Goal: Task Accomplishment & Management: Complete application form

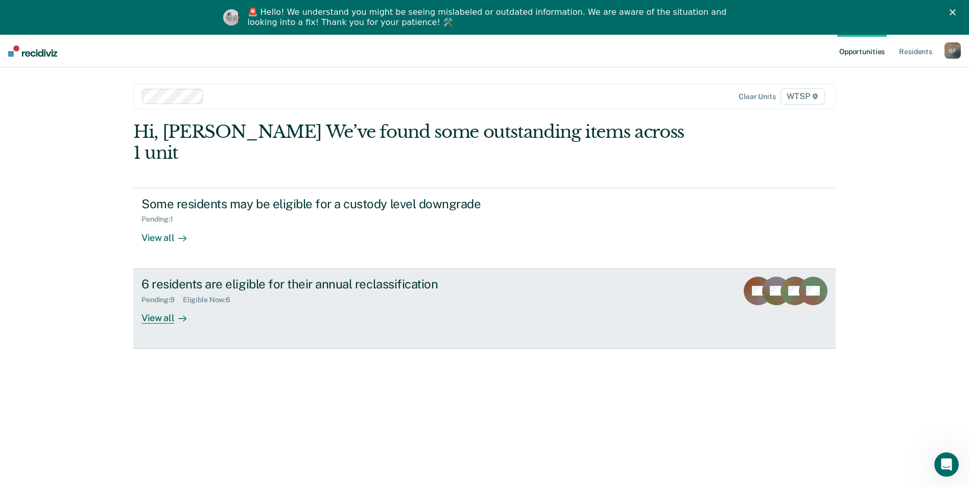
click at [157, 304] on div "View all" at bounding box center [170, 314] width 57 height 20
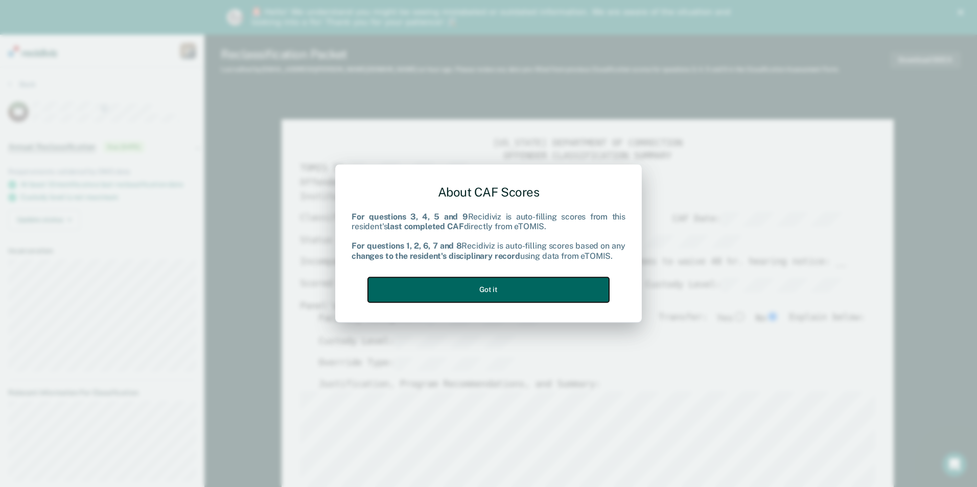
click at [484, 288] on button "Got it" at bounding box center [488, 289] width 241 height 25
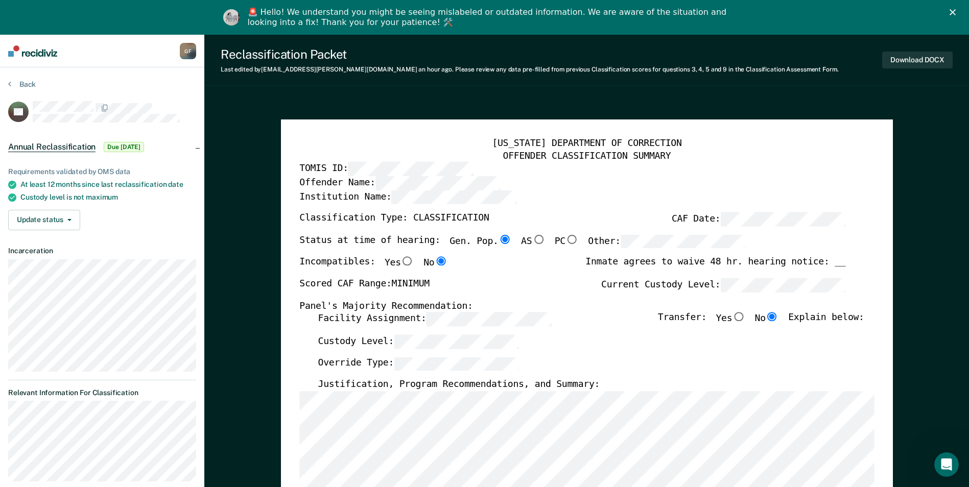
scroll to position [153, 0]
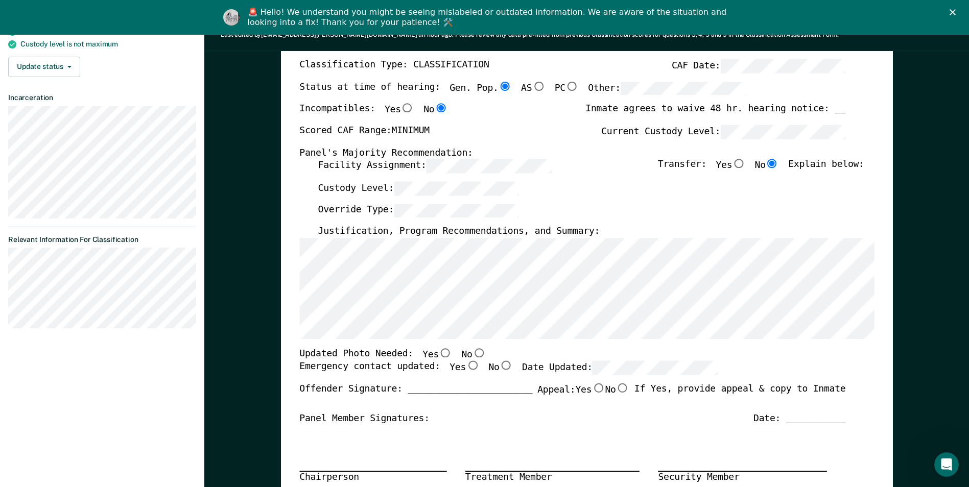
click at [472, 353] on input "No" at bounding box center [478, 352] width 13 height 9
type textarea "x"
radio input "true"
click at [466, 368] on input "Yes" at bounding box center [472, 366] width 13 height 9
type textarea "x"
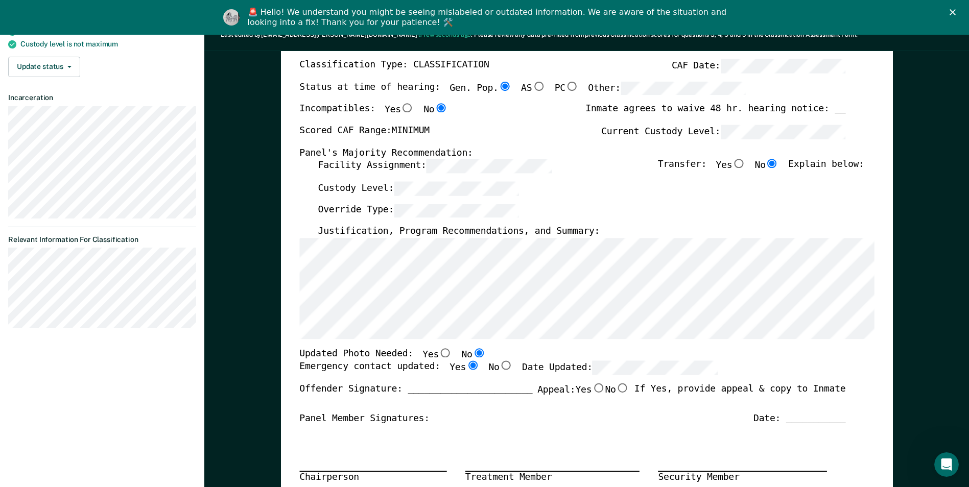
radio input "true"
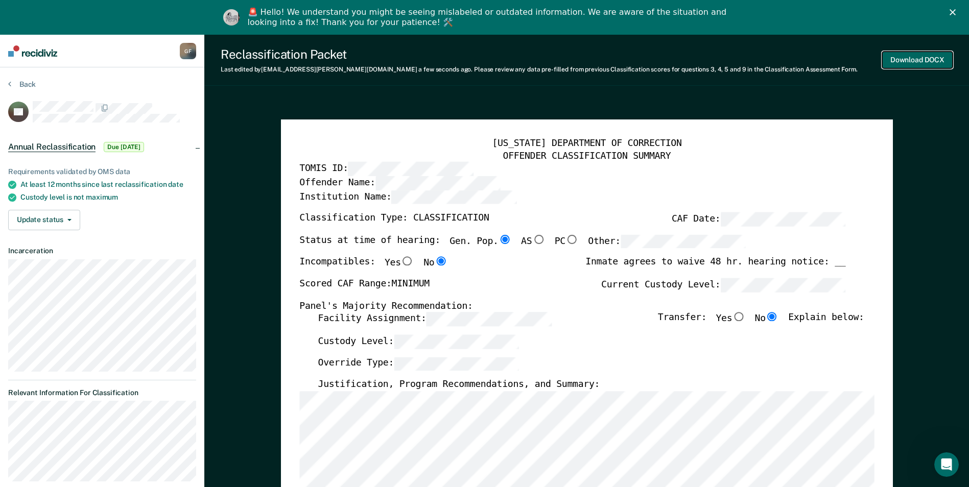
scroll to position [0, 0]
click at [923, 59] on button "Download DOCX" at bounding box center [917, 60] width 71 height 17
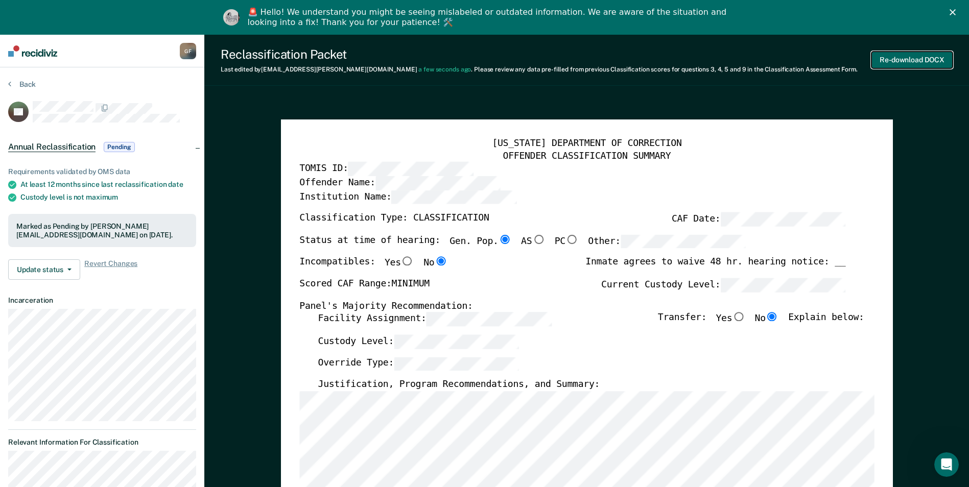
click at [902, 56] on button "Re-download DOCX" at bounding box center [912, 60] width 81 height 17
click at [27, 83] on button "Back" at bounding box center [22, 84] width 28 height 9
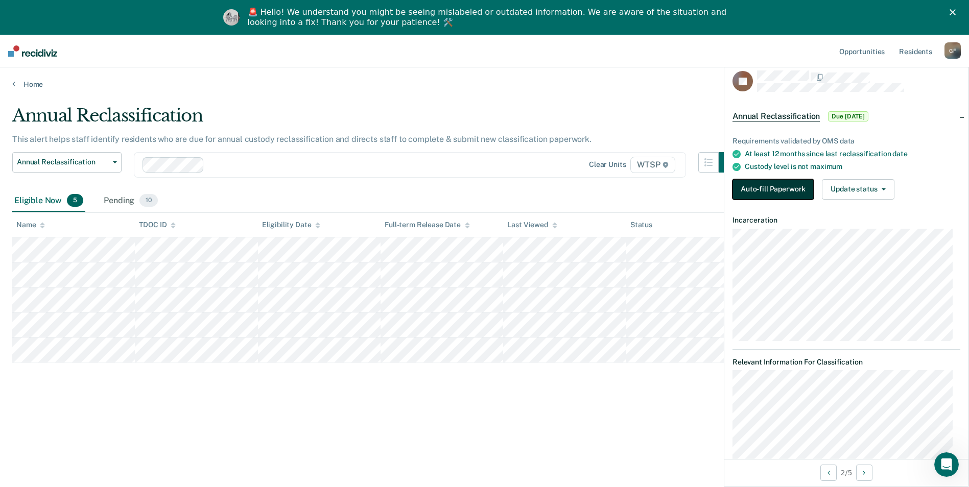
click at [759, 184] on button "Auto-fill Paperwork" at bounding box center [773, 189] width 81 height 20
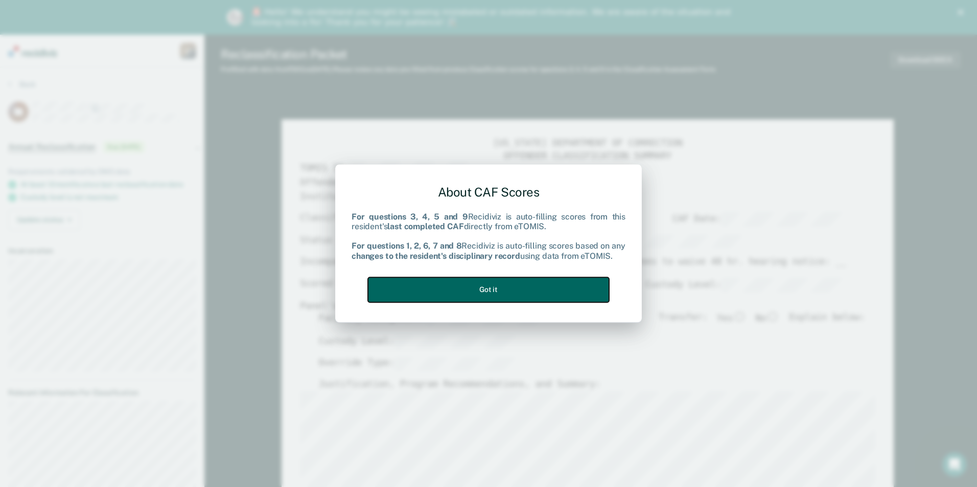
click at [514, 286] on button "Got it" at bounding box center [488, 289] width 241 height 25
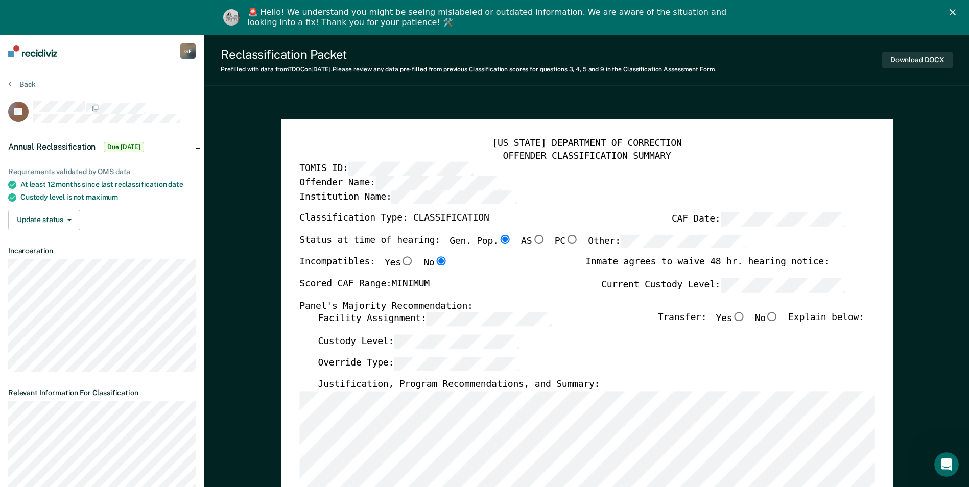
click at [776, 315] on input "No" at bounding box center [772, 317] width 13 height 9
type textarea "x"
radio input "true"
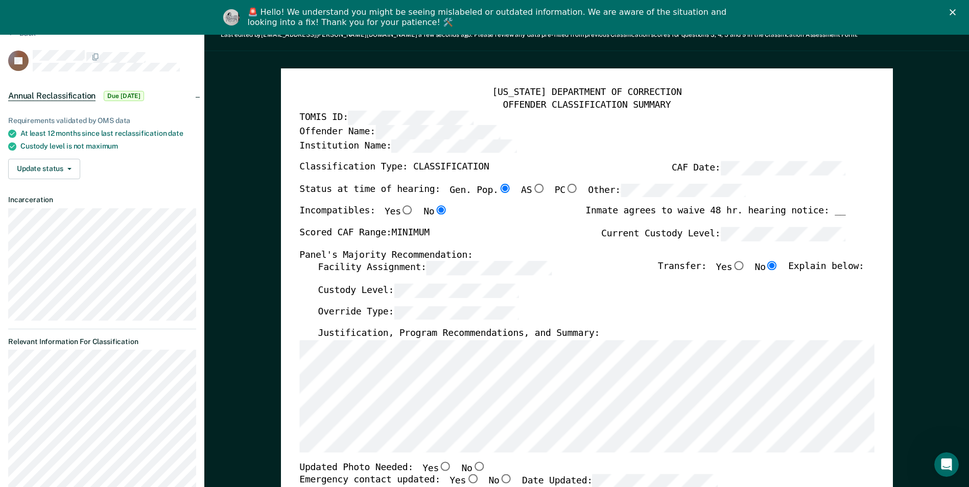
scroll to position [153, 0]
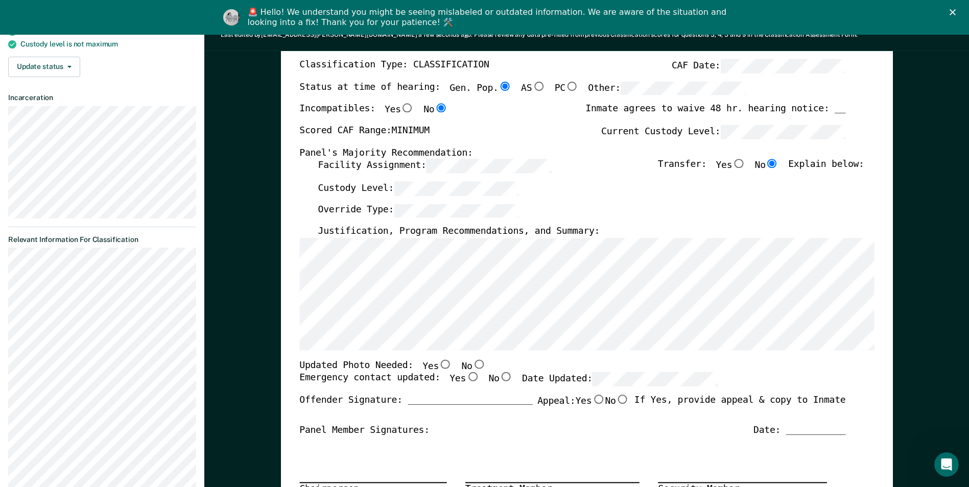
click at [466, 376] on input "Yes" at bounding box center [472, 377] width 13 height 9
type textarea "x"
radio input "true"
click at [472, 364] on input "No" at bounding box center [478, 364] width 13 height 9
type textarea "x"
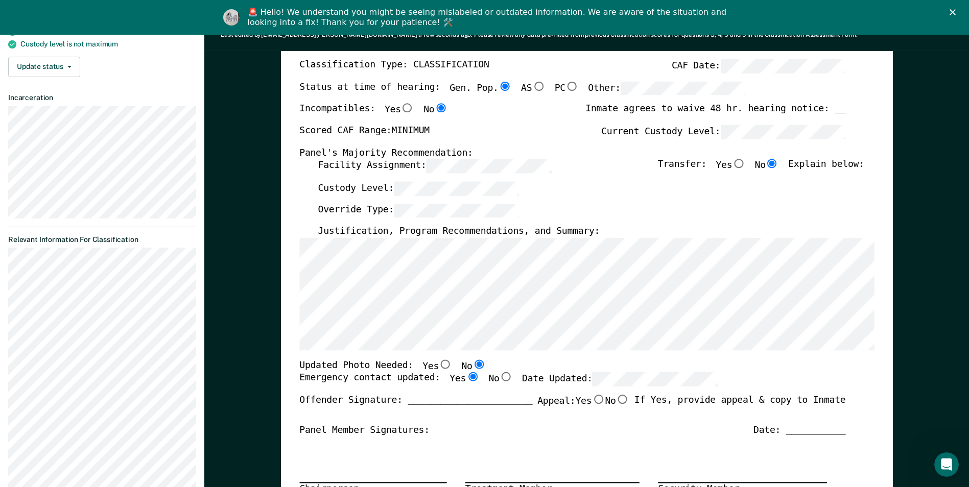
radio input "true"
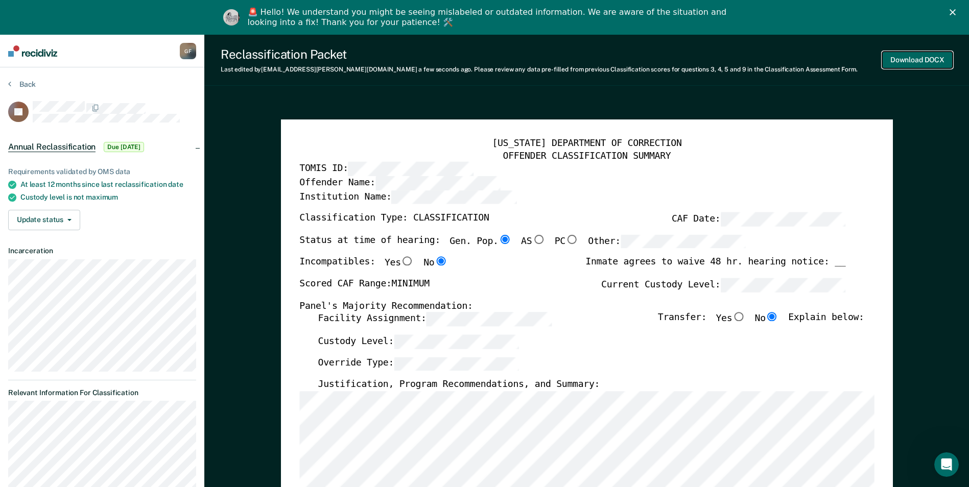
scroll to position [0, 0]
click at [928, 59] on button "Download DOCX" at bounding box center [917, 60] width 71 height 17
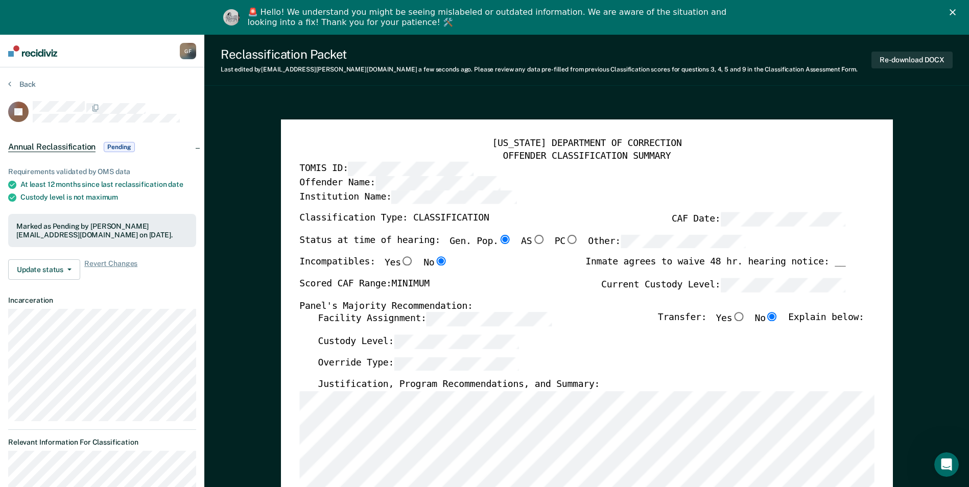
click at [13, 83] on button "Back" at bounding box center [22, 84] width 28 height 9
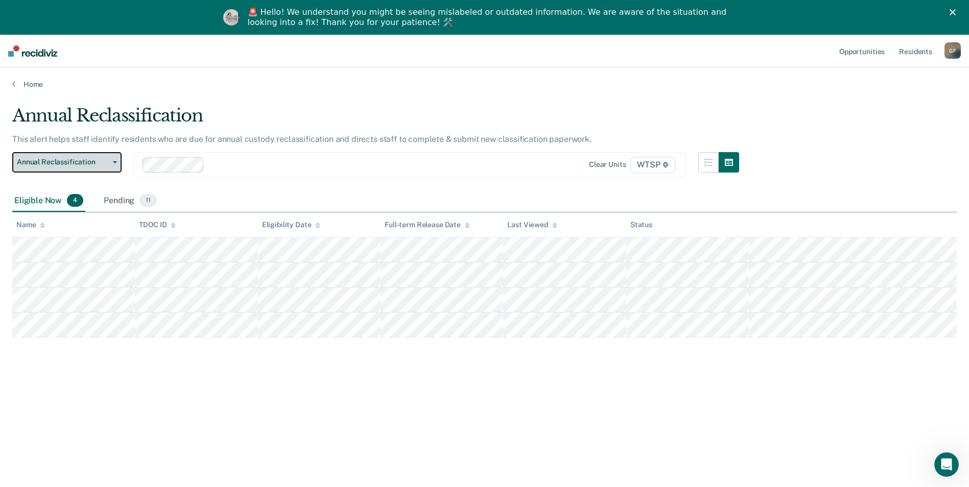
click at [116, 162] on icon "button" at bounding box center [115, 162] width 4 height 2
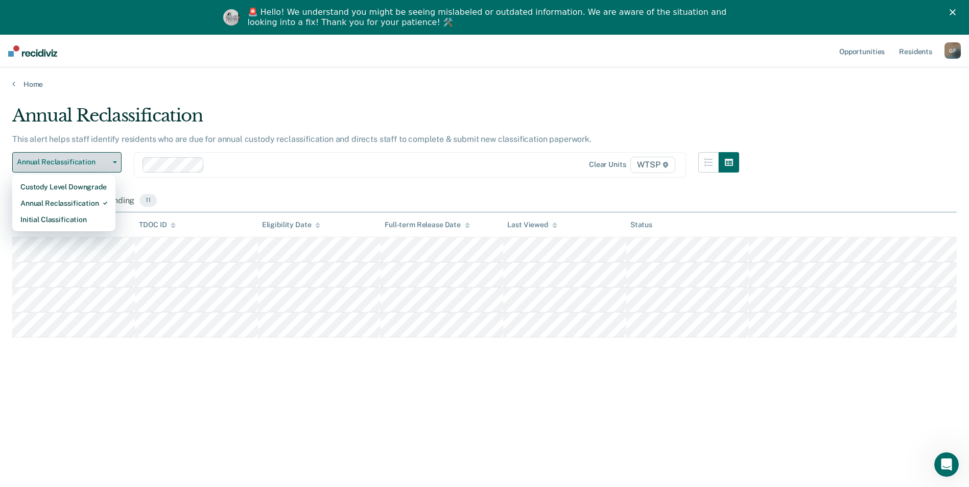
click at [116, 162] on icon "button" at bounding box center [115, 162] width 4 height 2
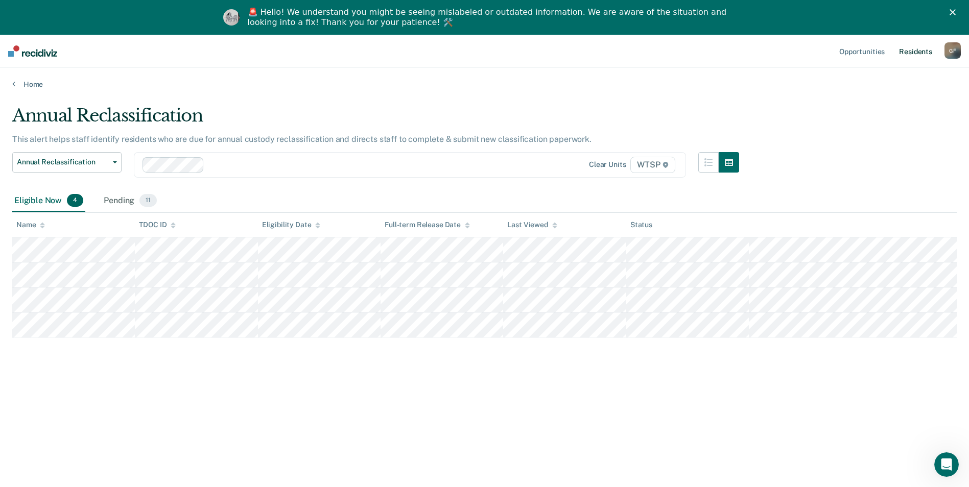
click at [922, 49] on link "Resident s" at bounding box center [915, 51] width 37 height 33
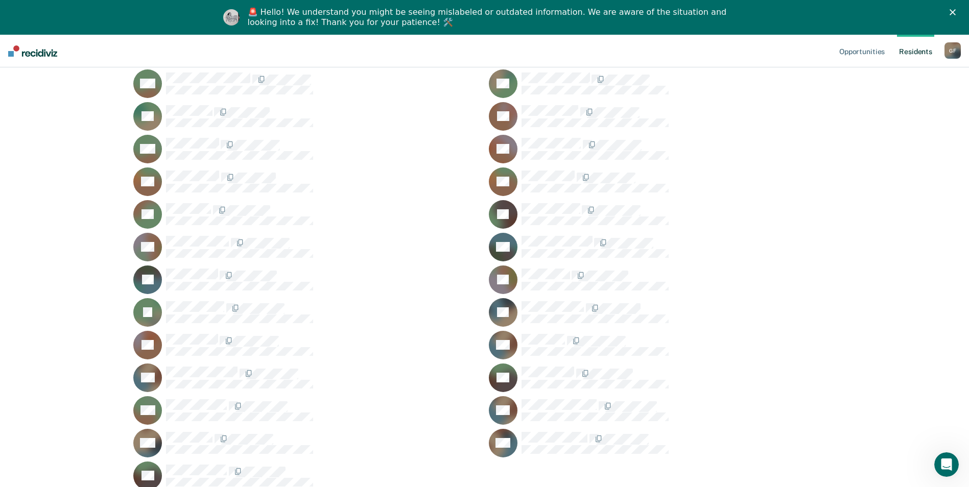
scroll to position [1831, 0]
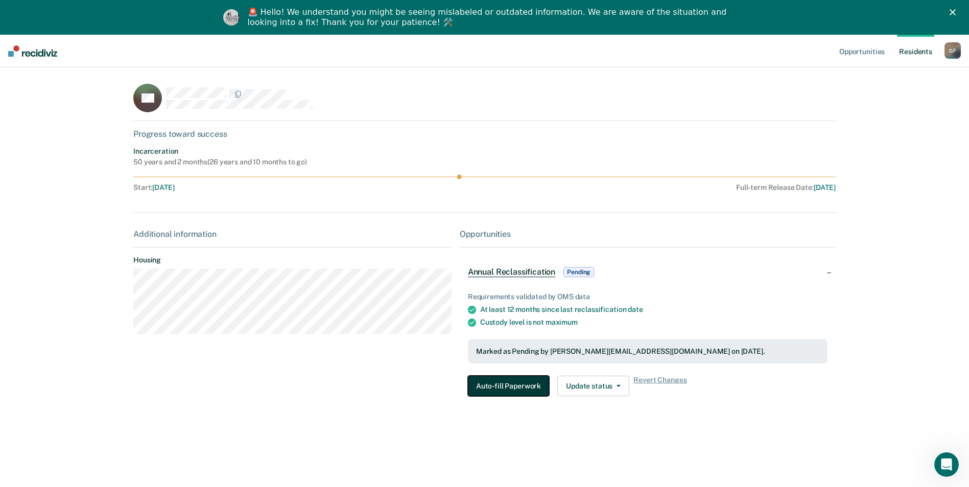
click at [508, 383] on button "Auto-fill Paperwork" at bounding box center [508, 386] width 81 height 20
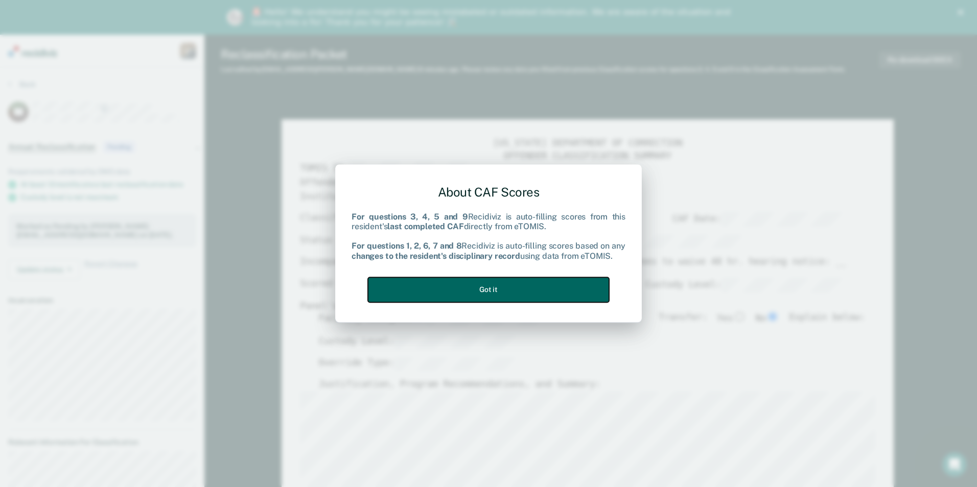
click at [521, 293] on button "Got it" at bounding box center [488, 289] width 241 height 25
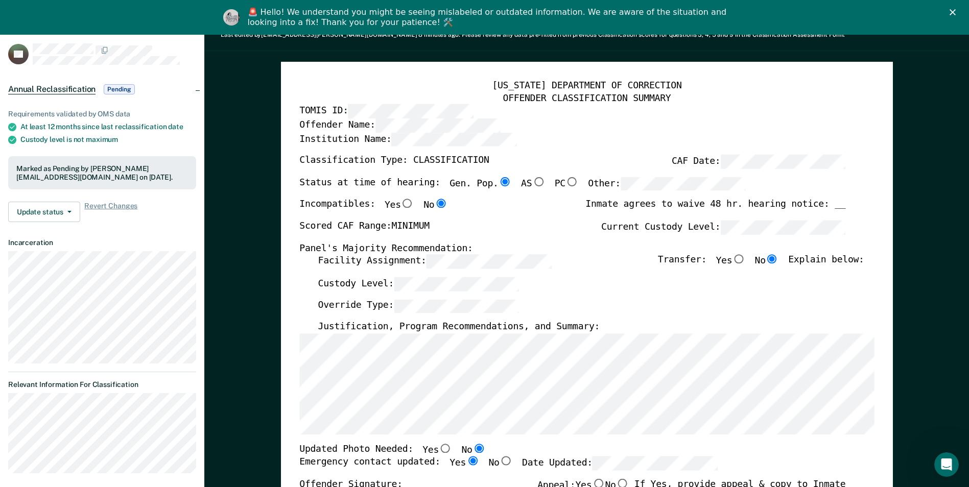
scroll to position [102, 0]
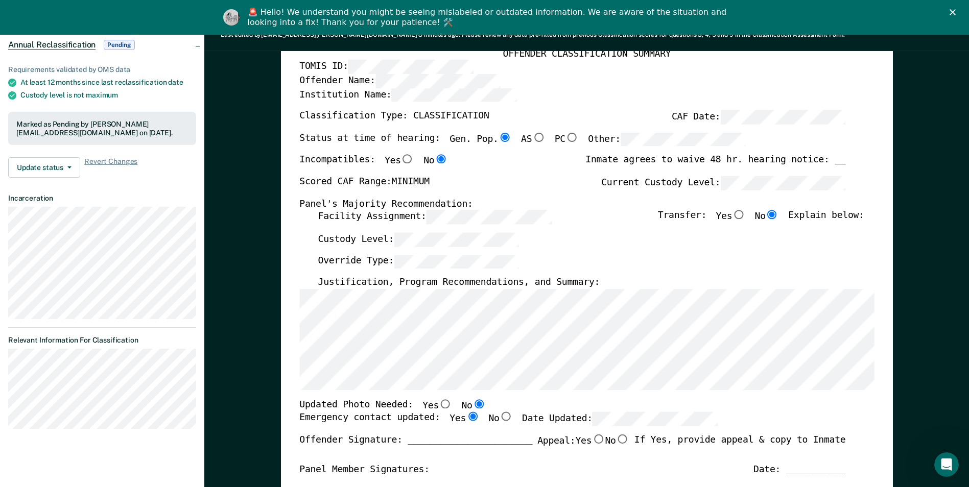
click at [421, 182] on div "Scored CAF Range: MINIMUM Current Custody Level:" at bounding box center [572, 187] width 546 height 22
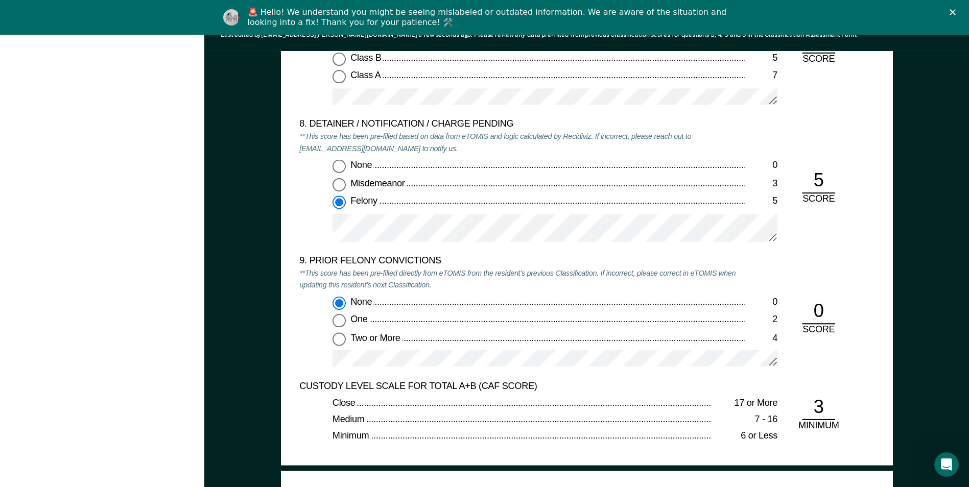
scroll to position [2197, 0]
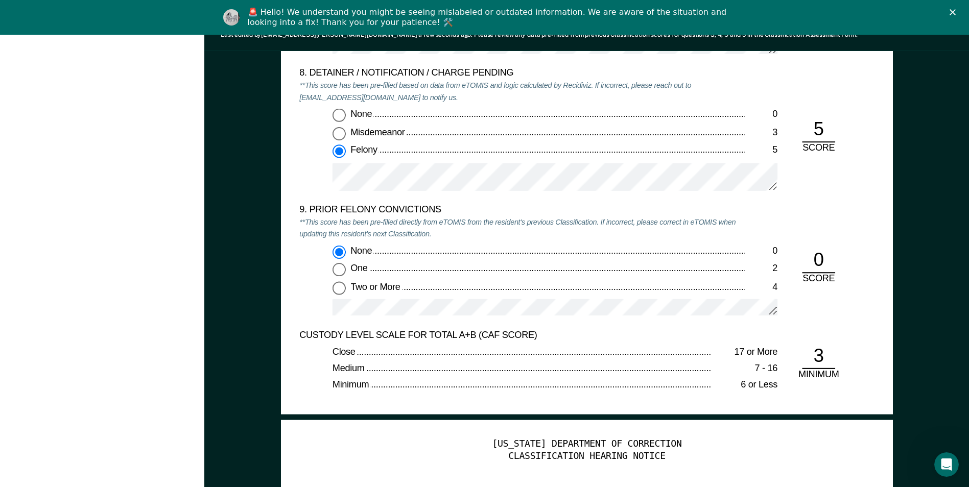
click at [825, 256] on div "0" at bounding box center [818, 261] width 33 height 25
click at [826, 257] on div "0" at bounding box center [818, 261] width 33 height 25
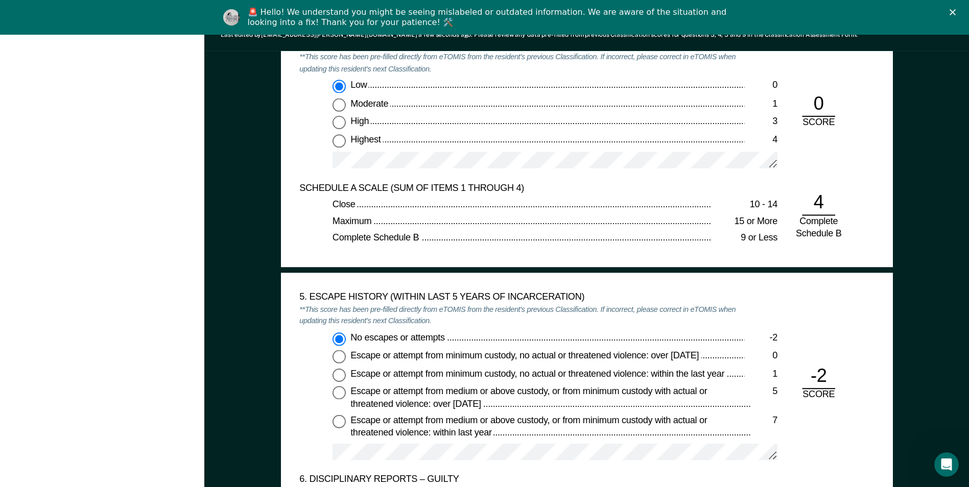
scroll to position [1328, 0]
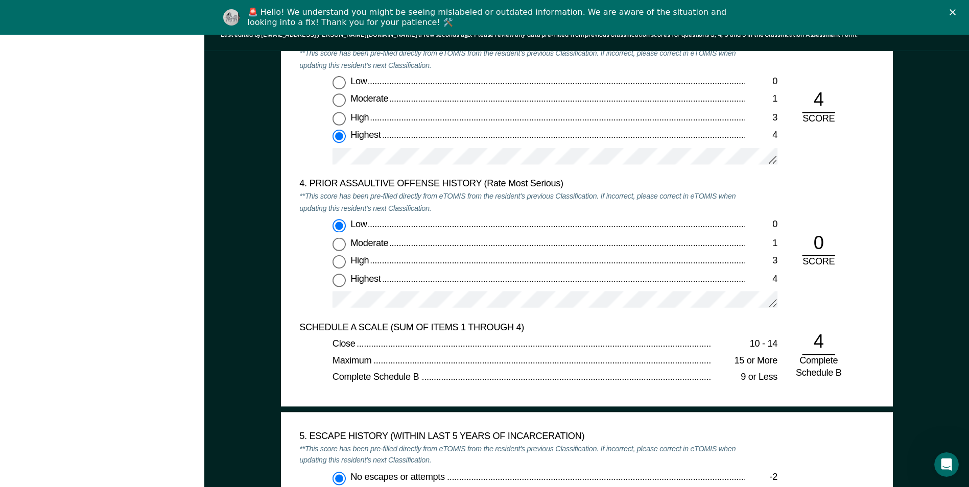
click at [956, 10] on icon "Close" at bounding box center [953, 12] width 6 height 6
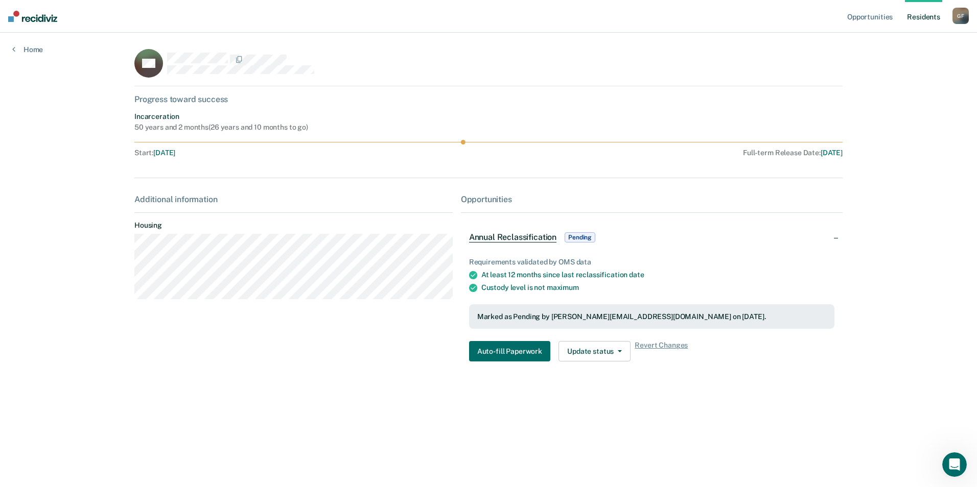
click at [583, 233] on span "Pending" at bounding box center [580, 237] width 31 height 10
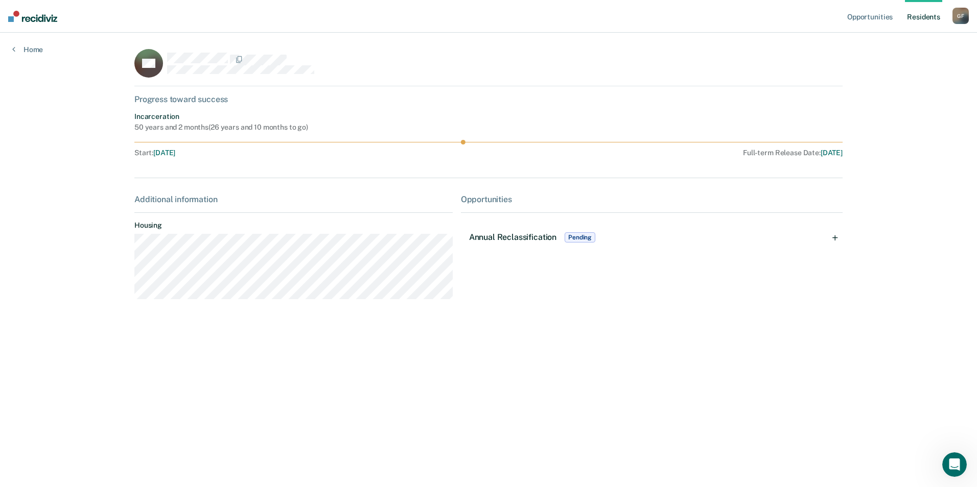
click at [583, 234] on span "Pending" at bounding box center [580, 237] width 31 height 10
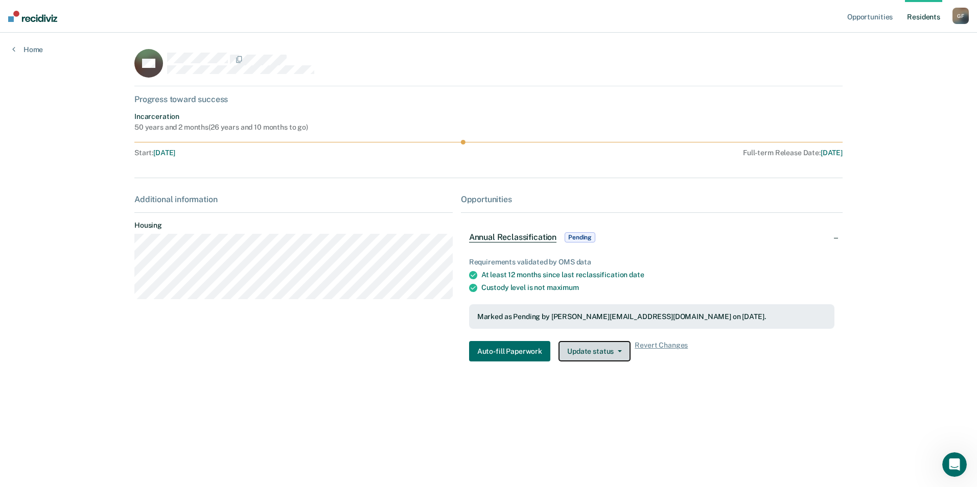
click at [619, 349] on button "Update status" at bounding box center [594, 351] width 72 height 20
click at [605, 370] on button "Revert from Pending" at bounding box center [607, 372] width 99 height 16
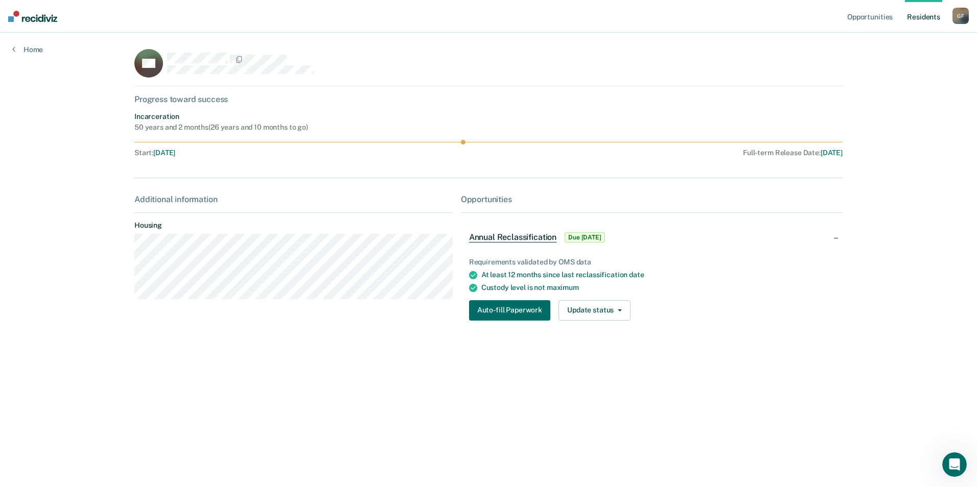
click at [509, 238] on span "Annual Reclassification" at bounding box center [512, 237] width 87 height 10
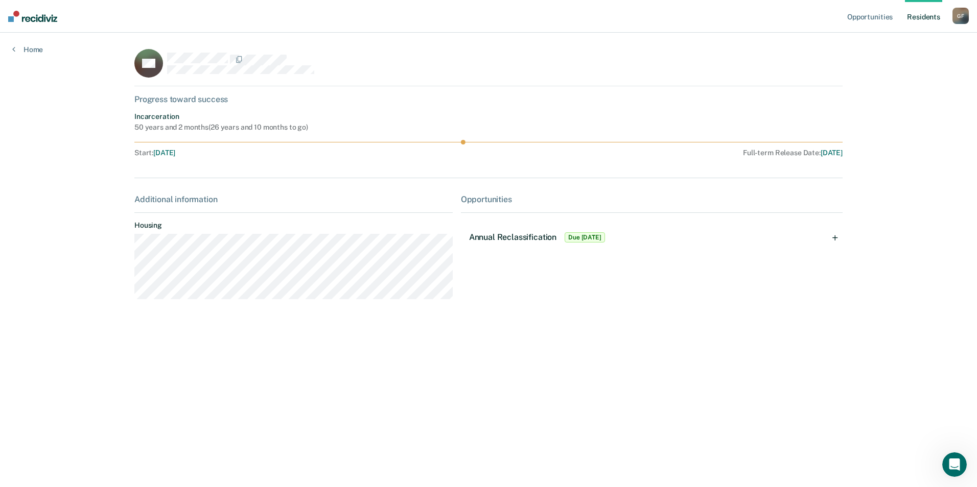
click at [579, 235] on span "Due 9/19/25" at bounding box center [585, 237] width 40 height 10
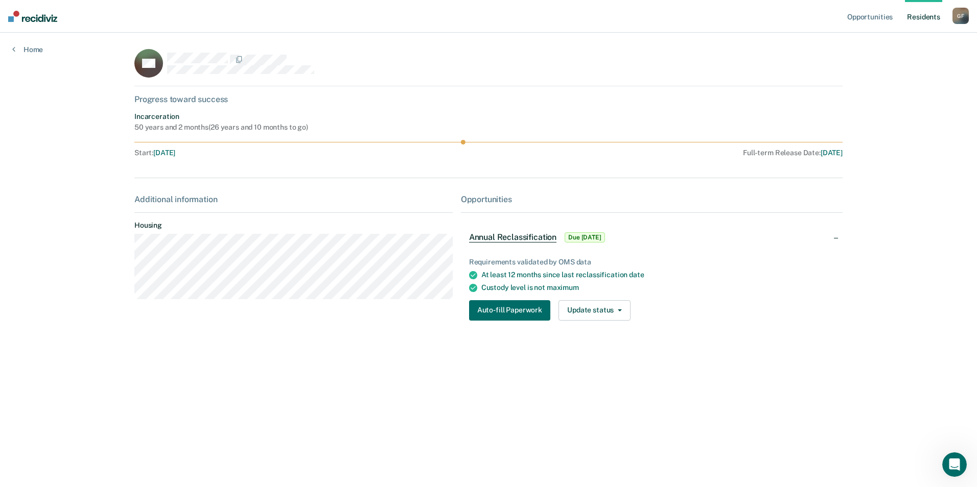
click at [583, 235] on span "Due 9/19/25" at bounding box center [585, 237] width 40 height 10
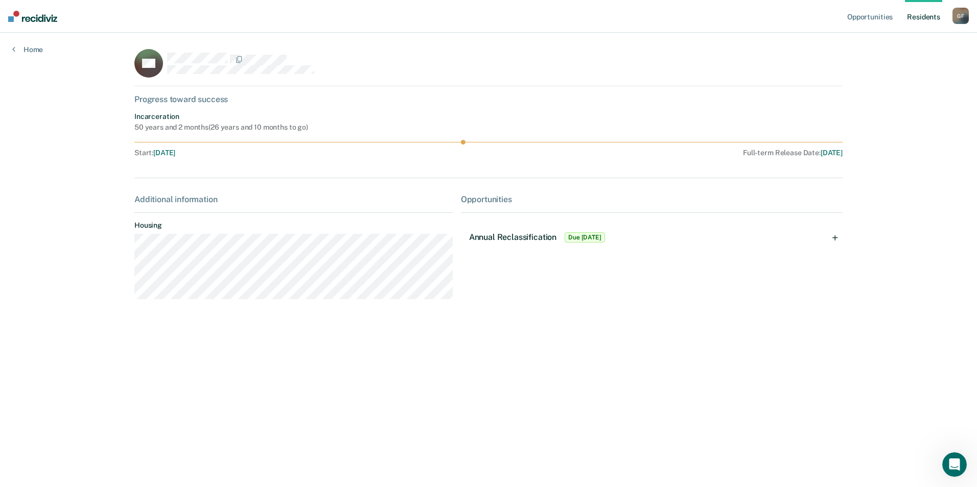
click at [583, 235] on span "Due 9/19/25" at bounding box center [585, 237] width 40 height 10
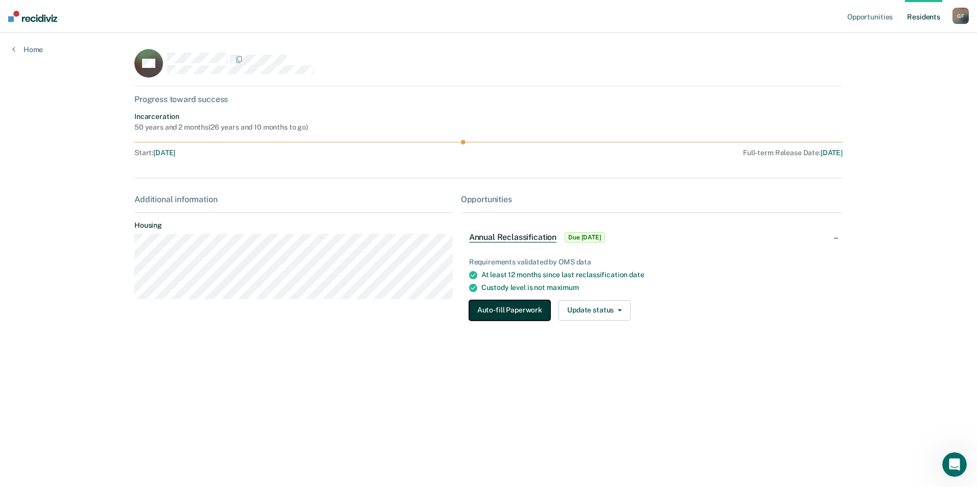
click at [511, 310] on button "Auto-fill Paperwork" at bounding box center [509, 310] width 81 height 20
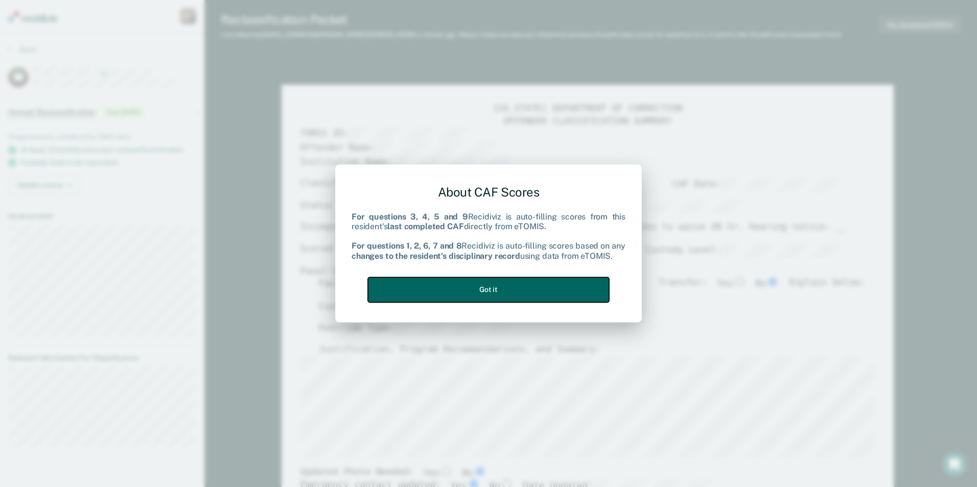
click at [526, 287] on button "Got it" at bounding box center [488, 289] width 241 height 25
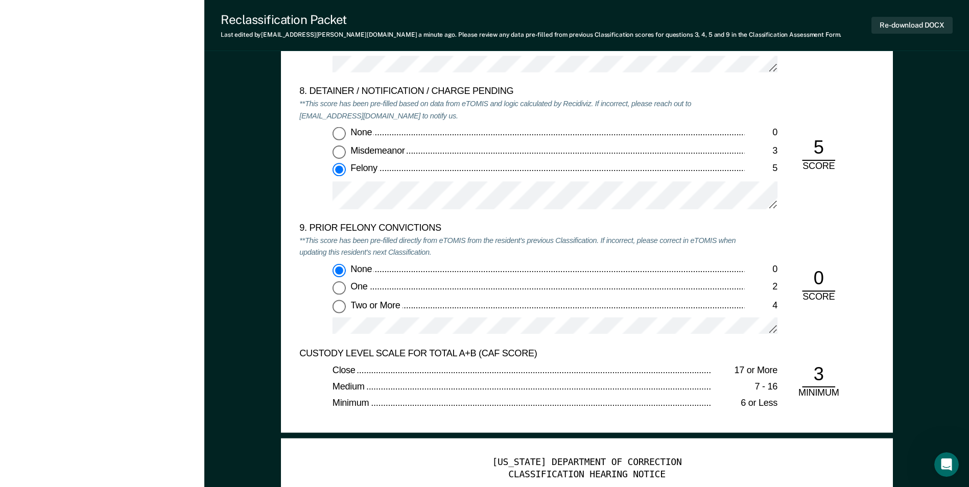
scroll to position [2146, 0]
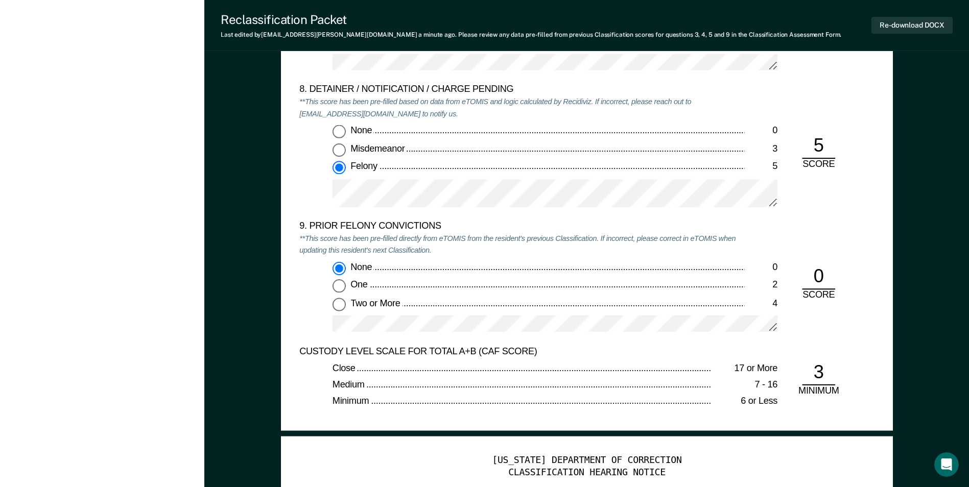
click at [827, 274] on div "0" at bounding box center [818, 277] width 33 height 25
click at [821, 273] on div "0" at bounding box center [818, 277] width 33 height 25
click at [817, 275] on div "0" at bounding box center [818, 277] width 33 height 25
click at [823, 276] on div "0" at bounding box center [818, 277] width 33 height 25
click at [340, 304] on input "Two or More 4" at bounding box center [339, 304] width 13 height 13
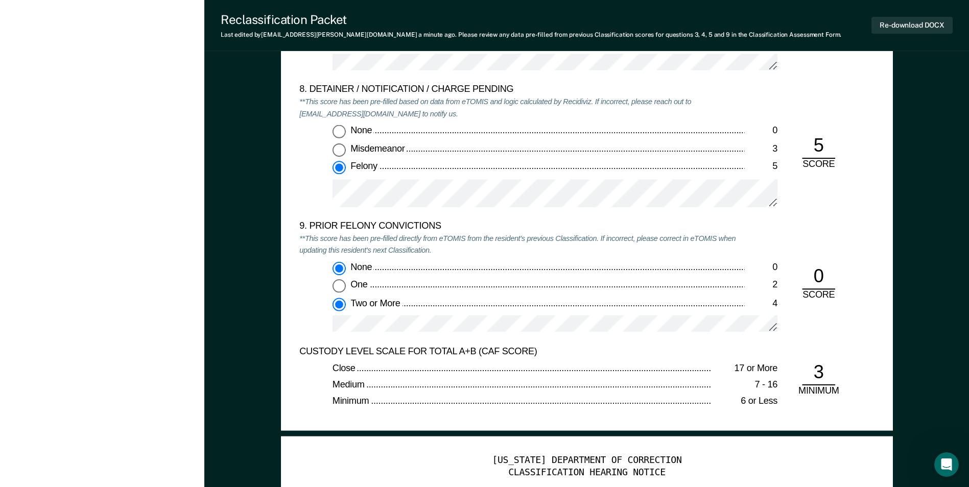
type textarea "x"
radio input "false"
radio input "true"
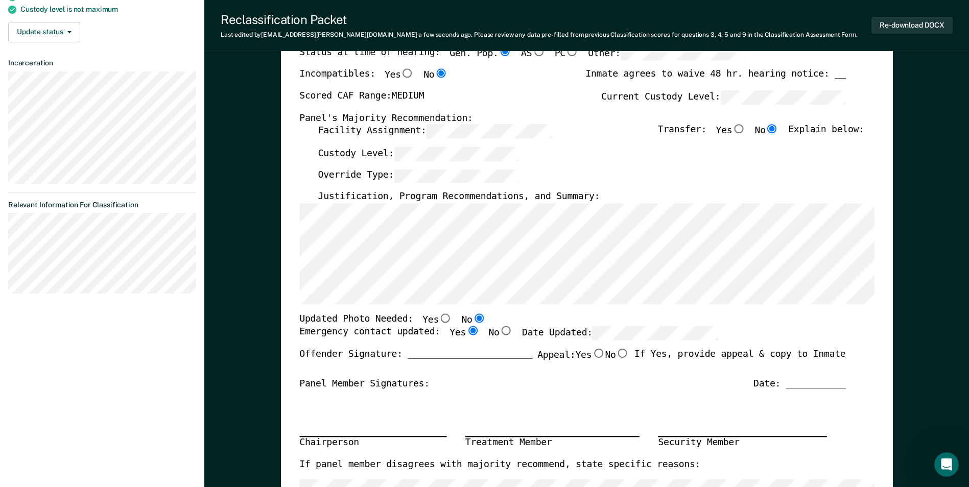
scroll to position [51, 0]
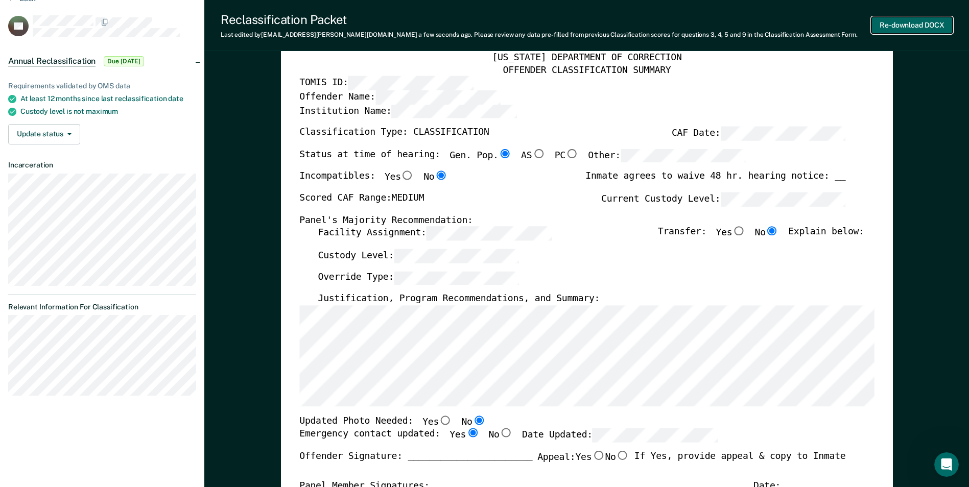
click at [920, 25] on button "Re-download DOCX" at bounding box center [912, 25] width 81 height 17
type textarea "x"
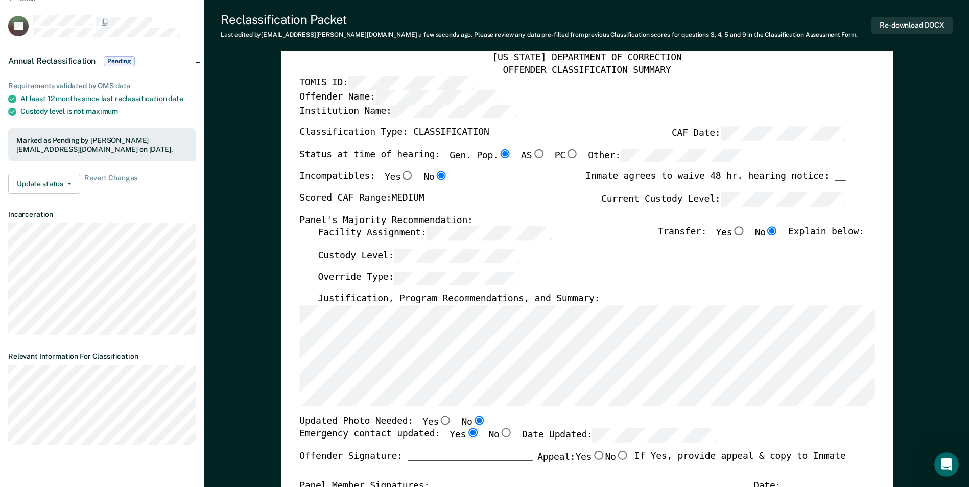
click at [599, 5] on div "Reclassification Packet Last edited by Grumeul.W.Fitz@tn.gov a few seconds ago …" at bounding box center [586, 25] width 765 height 51
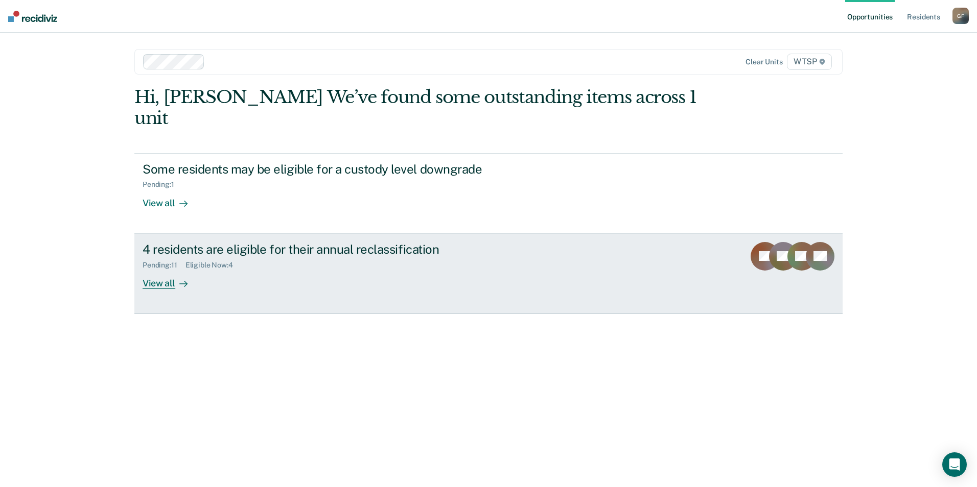
click at [157, 269] on div "View all" at bounding box center [171, 279] width 57 height 20
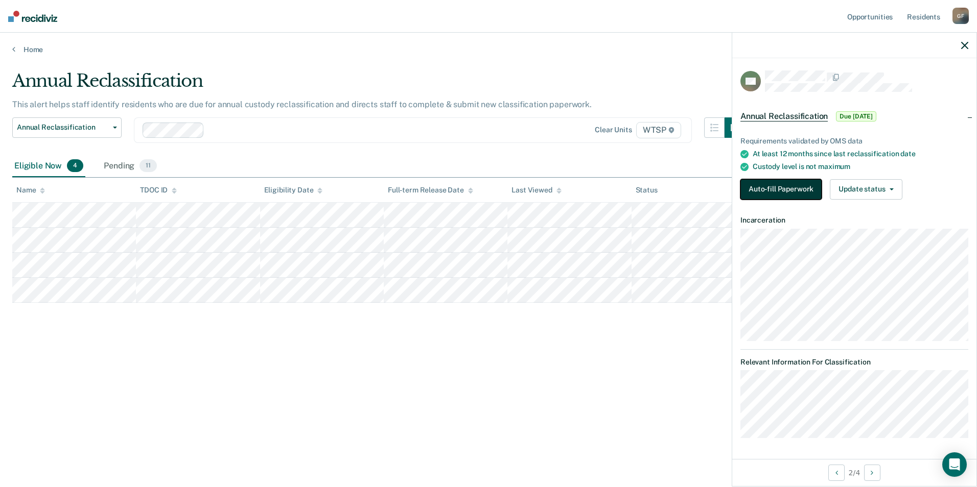
click at [780, 184] on button "Auto-fill Paperwork" at bounding box center [780, 189] width 81 height 20
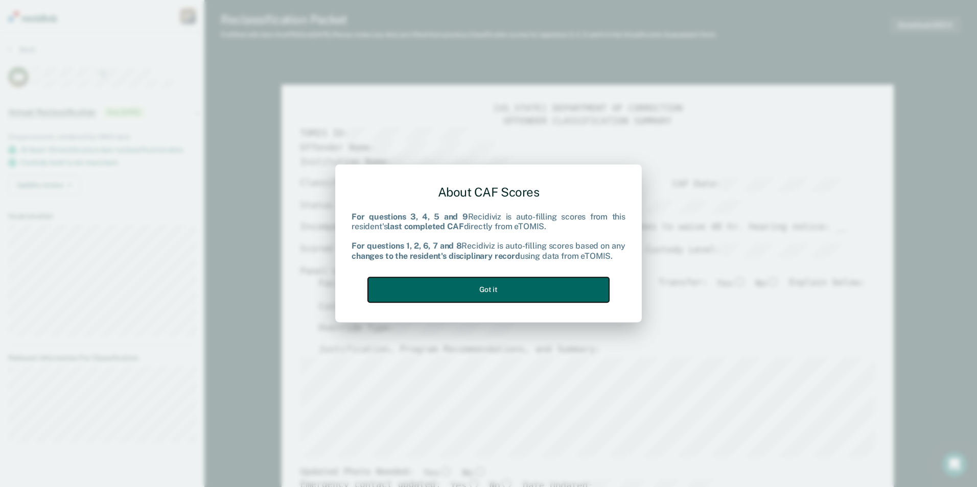
click at [500, 290] on button "Got it" at bounding box center [488, 289] width 241 height 25
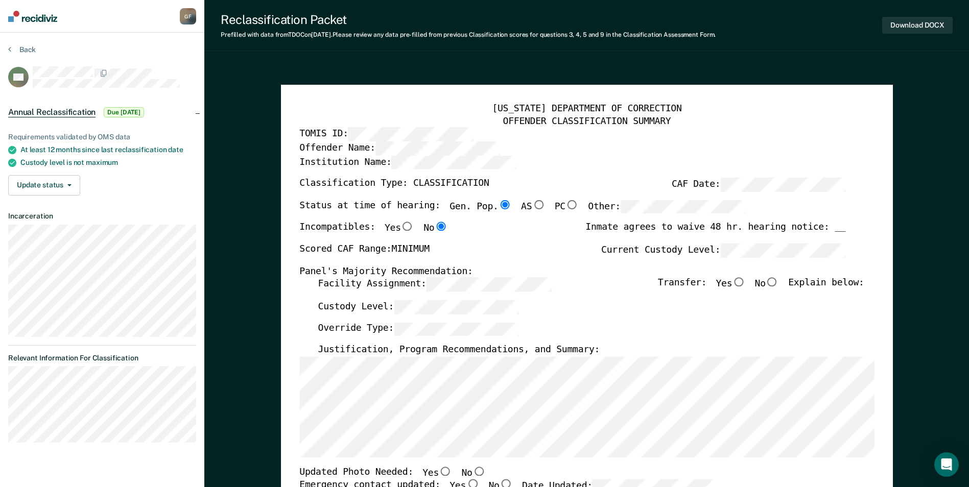
click at [779, 284] on input "No" at bounding box center [772, 282] width 13 height 9
type textarea "x"
radio input "true"
click at [835, 330] on div "Override Type:" at bounding box center [591, 333] width 546 height 22
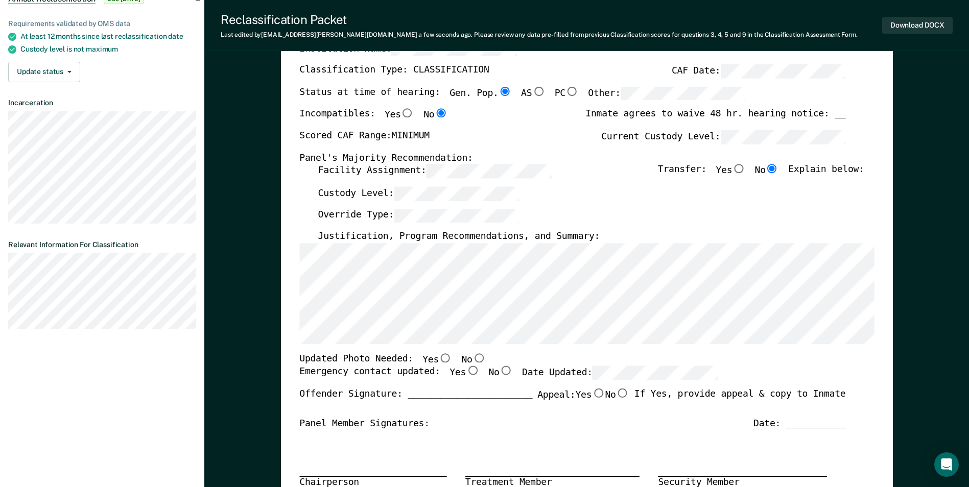
scroll to position [153, 0]
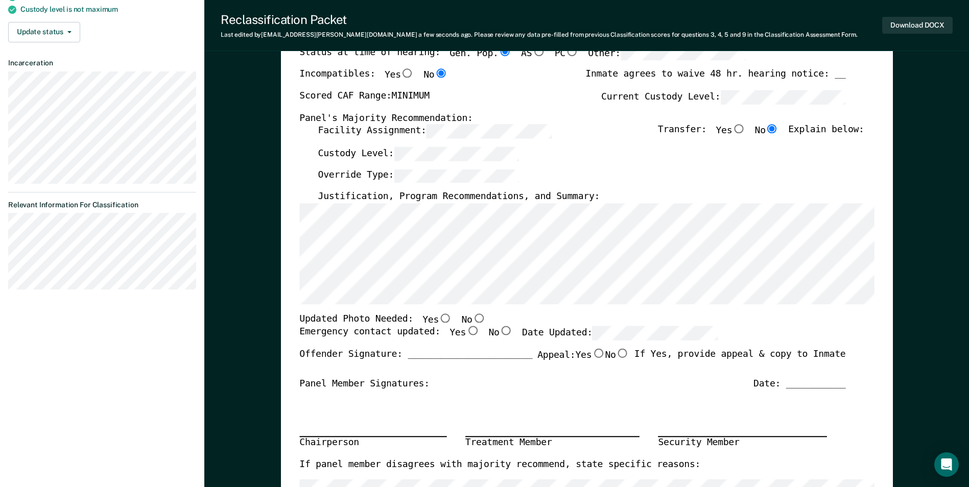
click at [472, 316] on input "No" at bounding box center [478, 318] width 13 height 9
type textarea "x"
radio input "true"
click at [466, 333] on input "Yes" at bounding box center [472, 331] width 13 height 9
type textarea "x"
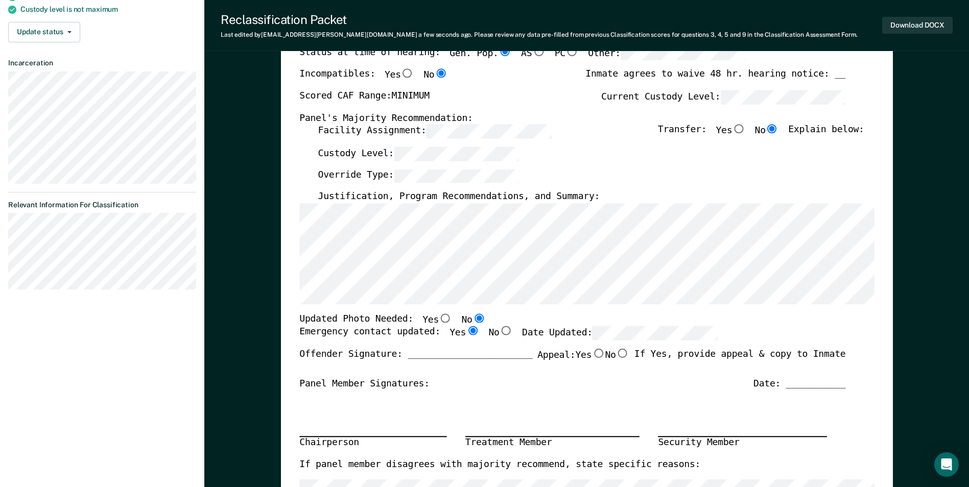
radio input "true"
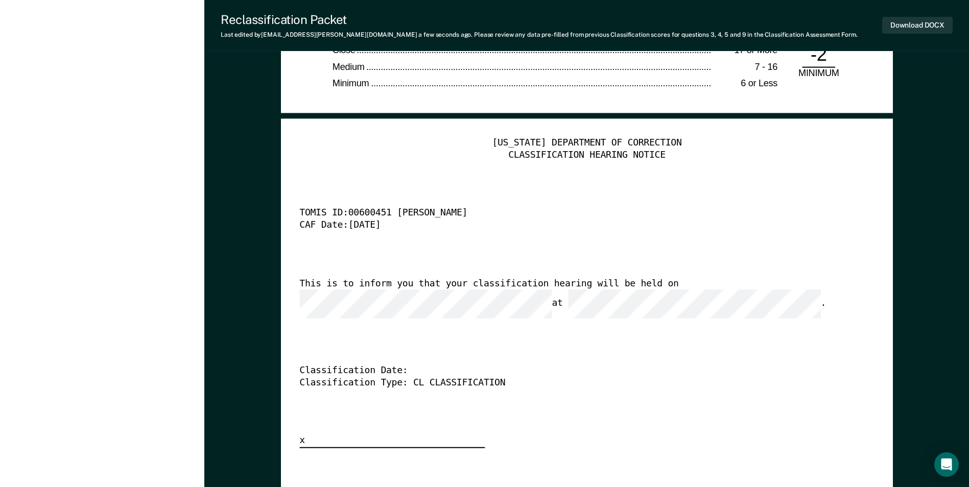
scroll to position [0, 14]
click at [501, 329] on div "TENNESSEE DEPARTMENT OF CORRECTION CLASSIFICATION HEARING NOTICE TOMIS ID: 0060…" at bounding box center [586, 292] width 575 height 311
click at [910, 22] on button "Download DOCX" at bounding box center [917, 25] width 71 height 17
click at [671, 191] on div "TENNESSEE DEPARTMENT OF CORRECTION CLASSIFICATION HEARING NOTICE TOMIS ID: 0060…" at bounding box center [586, 292] width 575 height 311
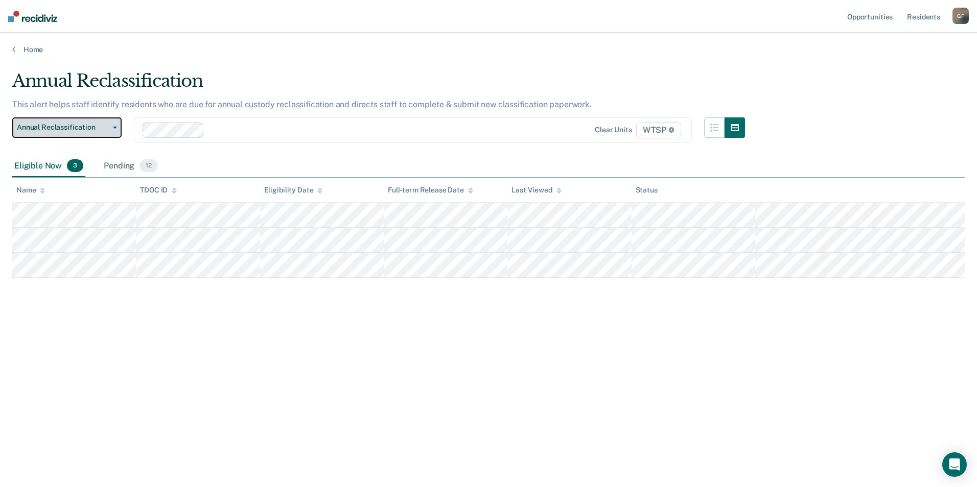
click at [114, 125] on button "Annual Reclassification" at bounding box center [66, 128] width 109 height 20
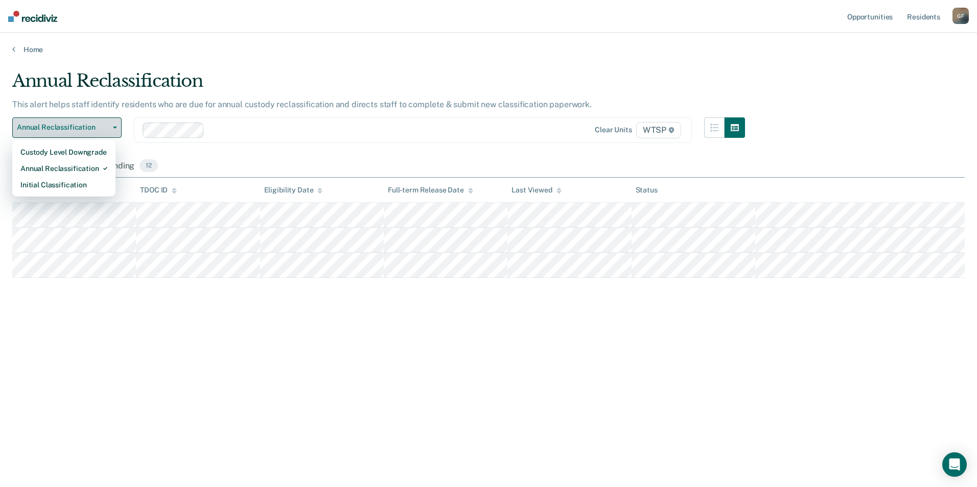
click at [114, 125] on button "Annual Reclassification" at bounding box center [66, 128] width 109 height 20
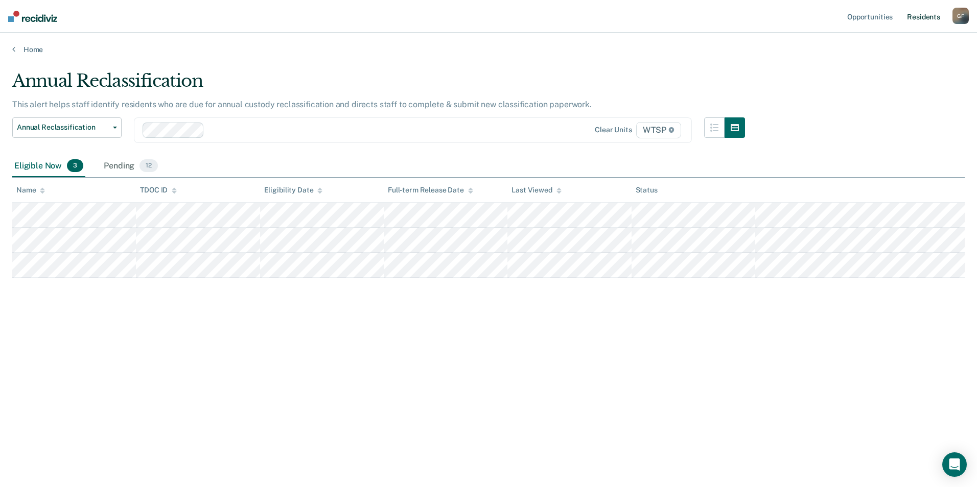
click at [931, 17] on link "Resident s" at bounding box center [923, 16] width 37 height 33
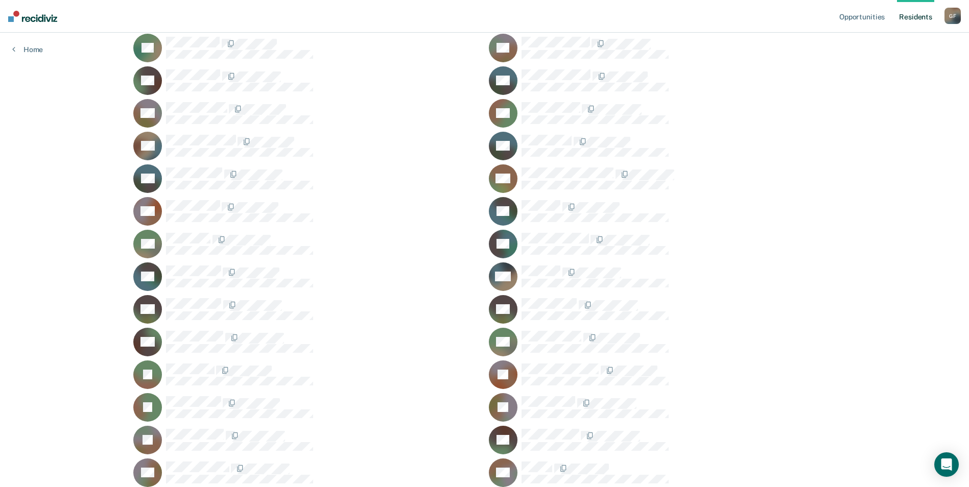
scroll to position [715, 0]
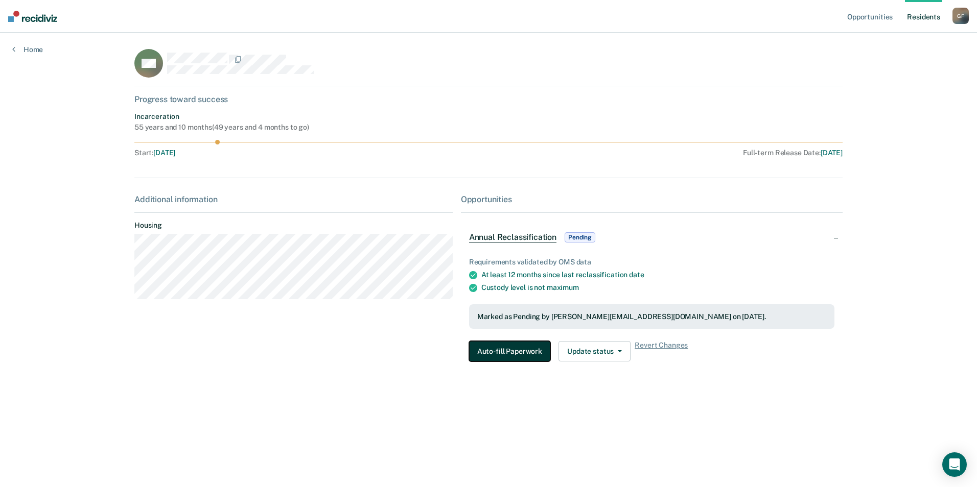
click at [510, 347] on button "Auto-fill Paperwork" at bounding box center [509, 351] width 81 height 20
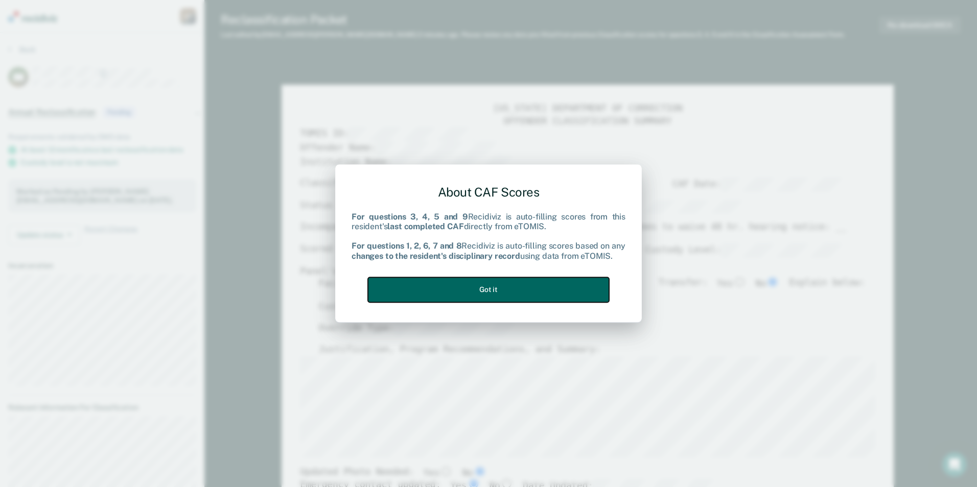
click at [511, 287] on button "Got it" at bounding box center [488, 289] width 241 height 25
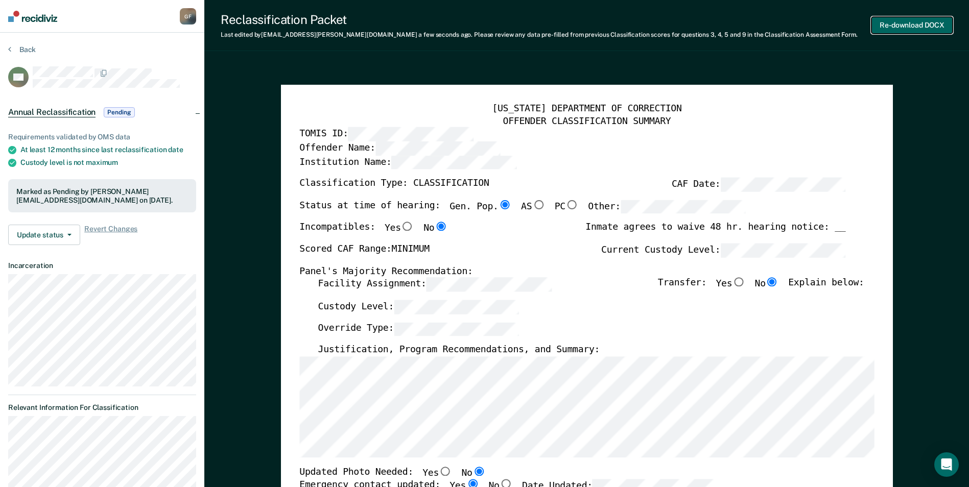
click at [901, 23] on button "Re-download DOCX" at bounding box center [912, 25] width 81 height 17
type textarea "x"
drag, startPoint x: 490, startPoint y: 59, endPoint x: 480, endPoint y: 59, distance: 10.2
click at [17, 49] on button "Back" at bounding box center [22, 49] width 28 height 9
